Goal: Task Accomplishment & Management: Complete application form

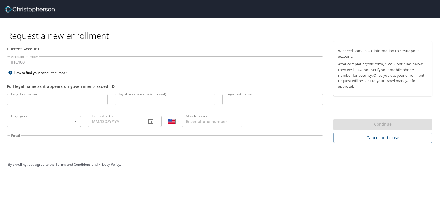
select select "US"
click at [47, 100] on input "Legal first name" at bounding box center [57, 99] width 101 height 11
type input "Guolin"
type input "Z"
type input "z"
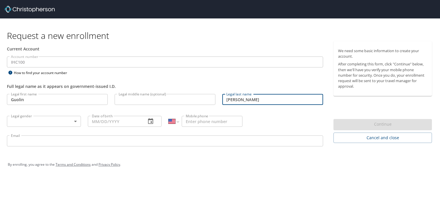
type input "[PERSON_NAME]"
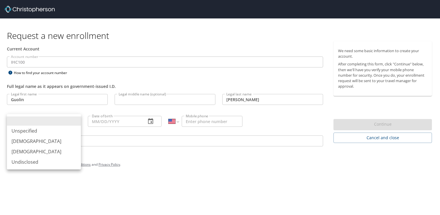
click at [41, 126] on body "Request a new enrollment Current Account Account number IHC100 Account number H…" at bounding box center [220, 107] width 440 height 215
drag, startPoint x: 43, startPoint y: 140, endPoint x: 58, endPoint y: 139, distance: 14.4
click at [43, 140] on li "[DEMOGRAPHIC_DATA]" at bounding box center [44, 141] width 74 height 10
type input "[DEMOGRAPHIC_DATA]"
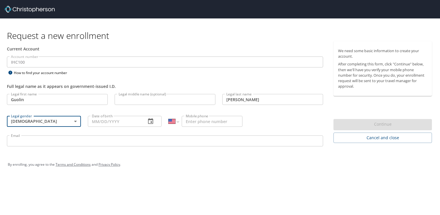
click at [112, 123] on input "Date of birth" at bounding box center [115, 121] width 54 height 11
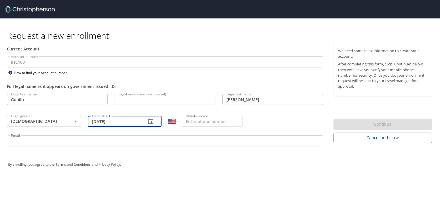
type input "[DATE]"
click at [190, 123] on input "Mobile phone" at bounding box center [212, 121] width 61 height 11
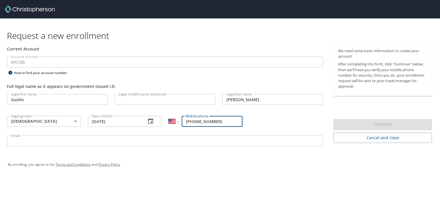
type input "[PHONE_NUMBER]"
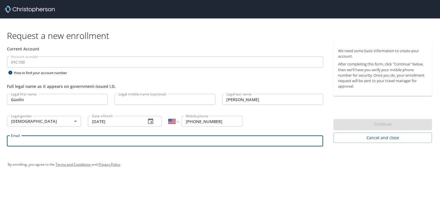
click at [176, 142] on input "Email" at bounding box center [165, 140] width 316 height 11
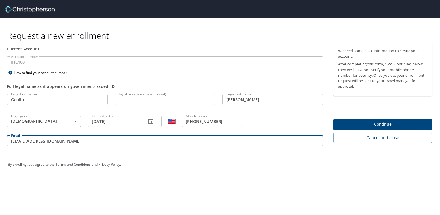
type input "[EMAIL_ADDRESS][DOMAIN_NAME]"
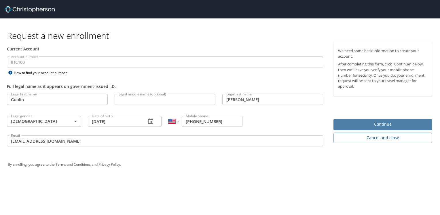
click at [360, 124] on span "Continue" at bounding box center [382, 124] width 89 height 7
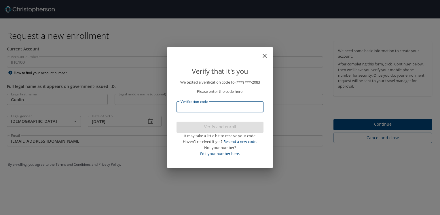
click at [199, 106] on input "Verification code" at bounding box center [219, 106] width 87 height 11
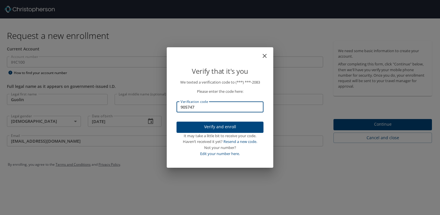
type input "905747"
click at [207, 125] on span "Verify and enroll" at bounding box center [220, 126] width 78 height 7
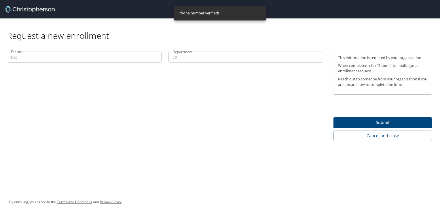
click at [93, 58] on input "Facility" at bounding box center [84, 57] width 155 height 11
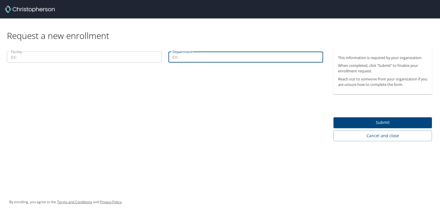
click at [175, 62] on input "Department" at bounding box center [245, 57] width 155 height 11
type input "Decision Support"
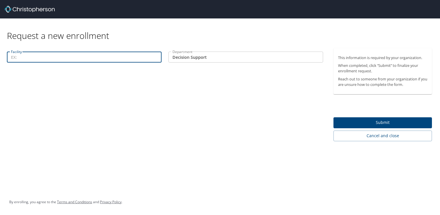
click at [66, 59] on input "Facility" at bounding box center [84, 57] width 155 height 11
drag, startPoint x: 53, startPoint y: 58, endPoint x: -15, endPoint y: 56, distance: 68.0
click at [0, 56] on html "Request a new enrollment Facility World Trade Center Facility Department Decisi…" at bounding box center [220, 107] width 440 height 215
type input "[GEOGRAPHIC_DATA]"
click at [367, 120] on span "Submit" at bounding box center [382, 122] width 89 height 7
